Goal: Transaction & Acquisition: Purchase product/service

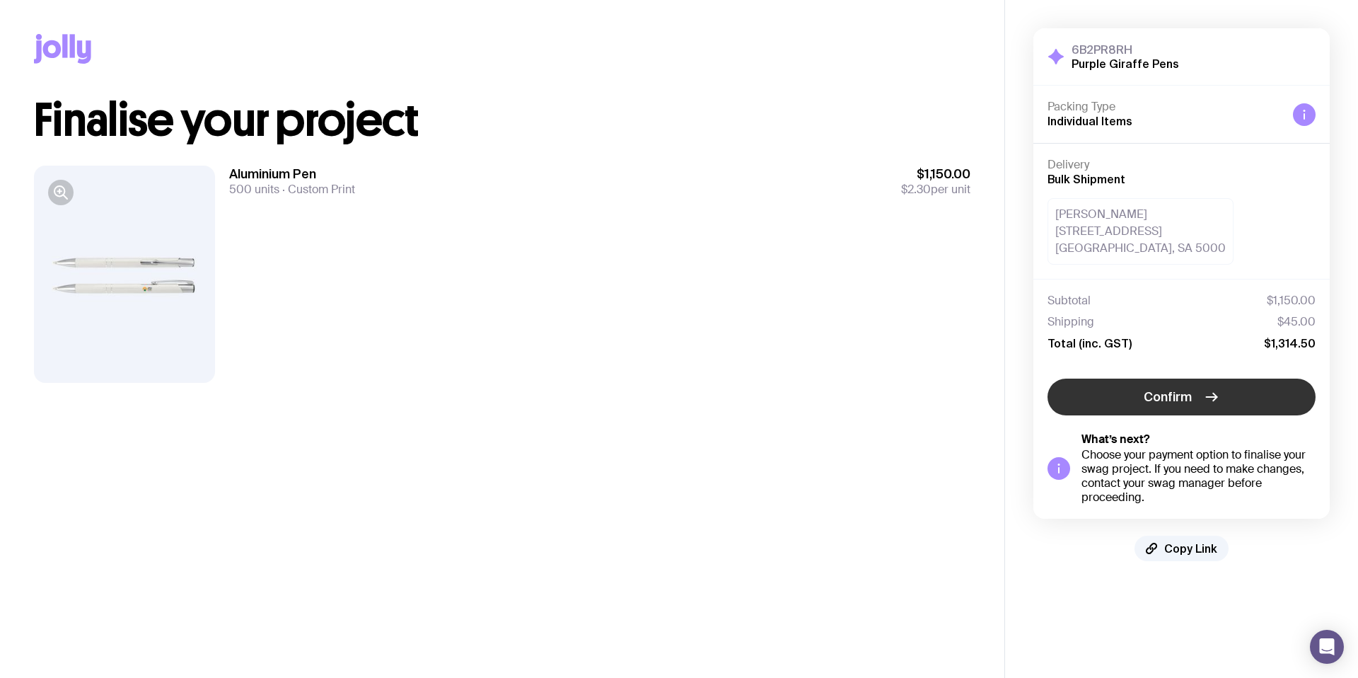
click at [1101, 391] on button "Confirm" at bounding box center [1181, 396] width 268 height 37
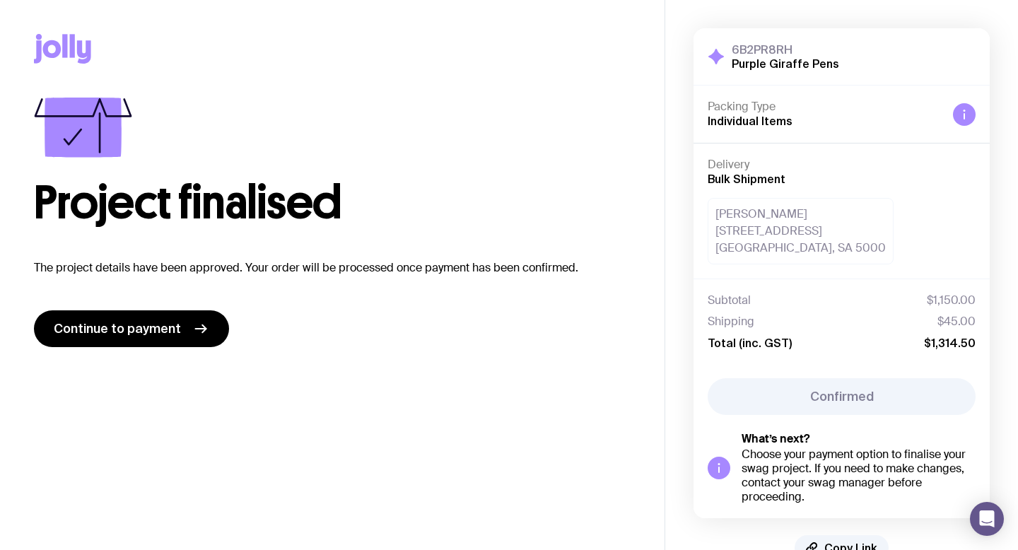
click at [896, 294] on div "Subtotal $1,150.00" at bounding box center [842, 301] width 268 height 14
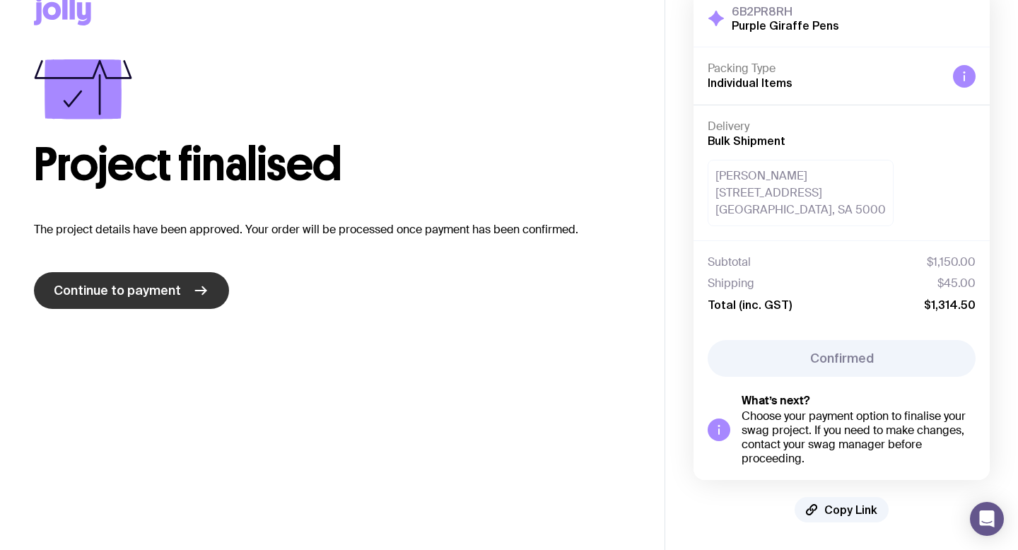
click at [158, 277] on link "Continue to payment" at bounding box center [131, 290] width 195 height 37
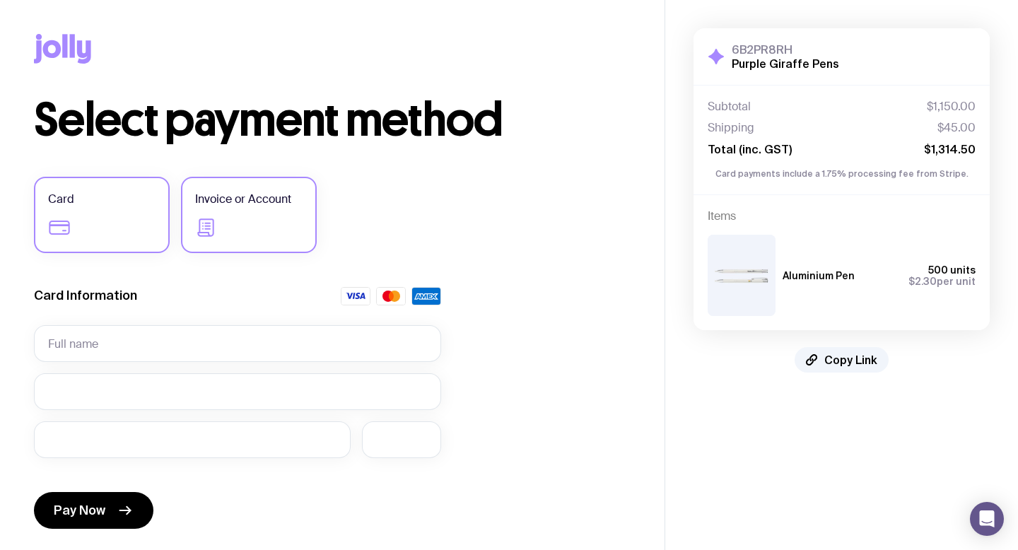
click at [209, 232] on icon at bounding box center [205, 228] width 16 height 18
click at [0, 0] on input "Invoice or Account" at bounding box center [0, 0] width 0 height 0
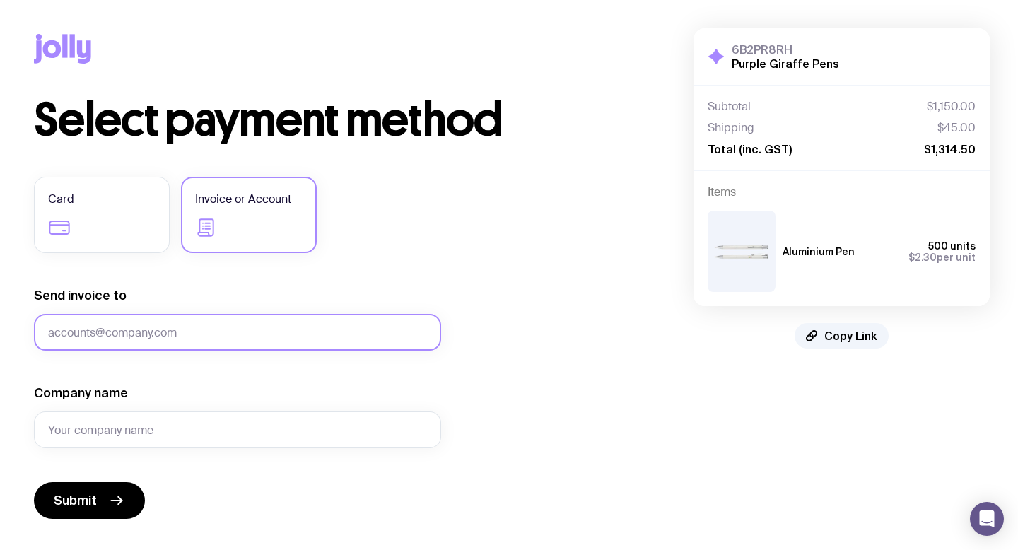
click at [173, 327] on input "Send invoice to" at bounding box center [237, 332] width 407 height 37
type input "alexb@purplegiraffe.com.au"
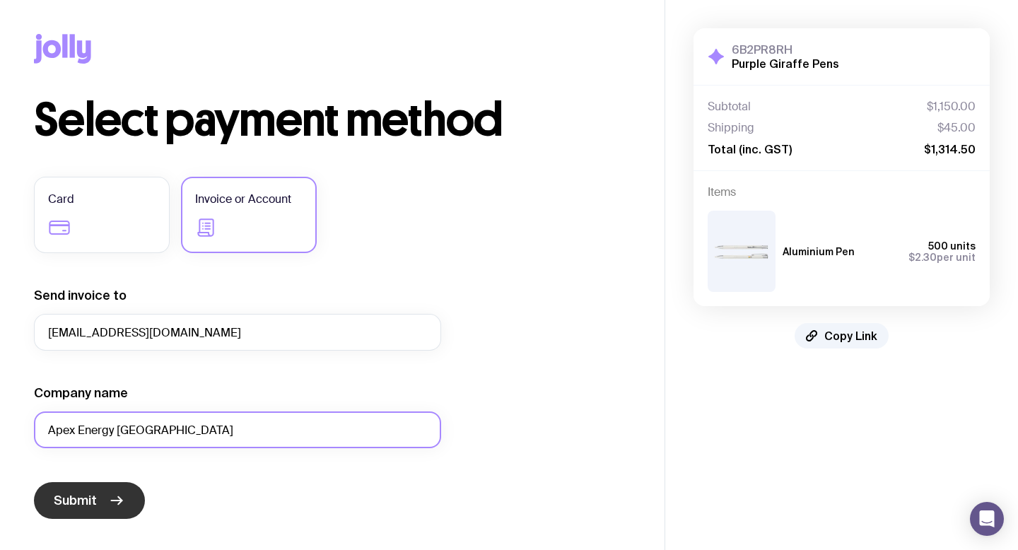
type input "Apex Energy Australia"
click at [114, 493] on icon "submit" at bounding box center [116, 500] width 17 height 17
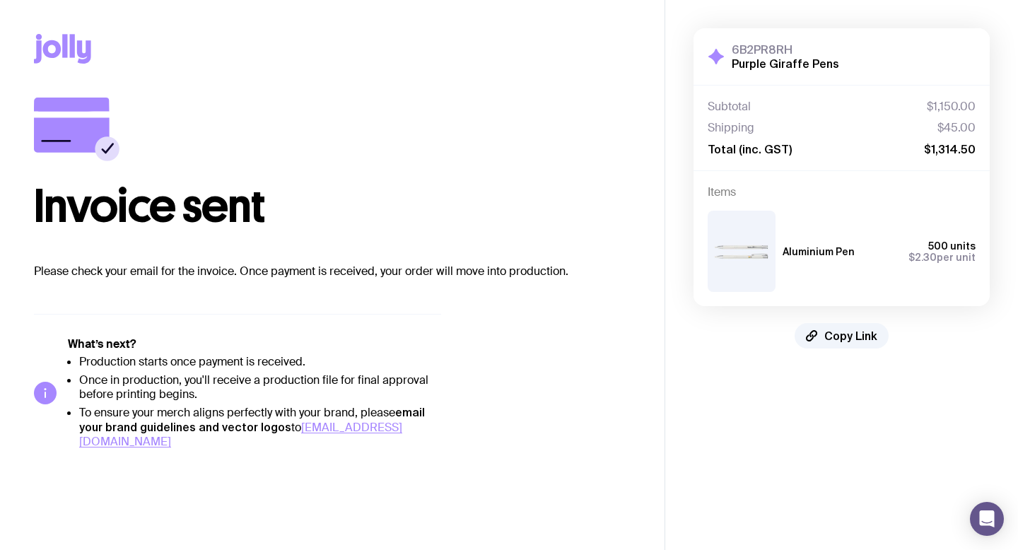
click at [571, 297] on div "Invoice sent Please check your email for the invoice. Once payment is received,…" at bounding box center [332, 274] width 597 height 352
